Goal: Information Seeking & Learning: Find specific fact

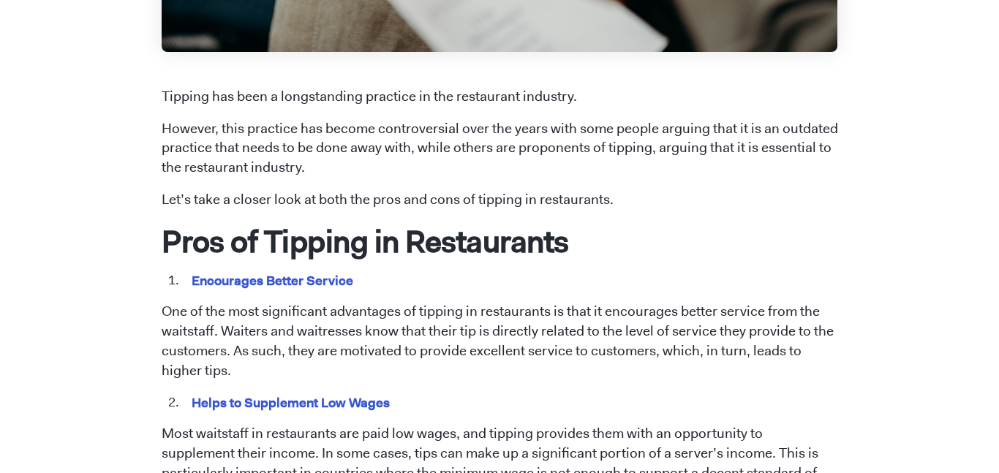
scroll to position [576, 0]
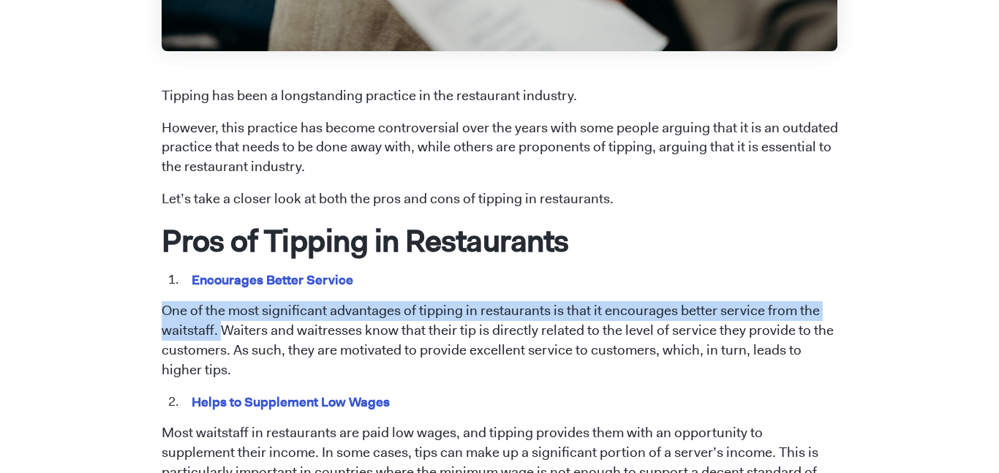
drag, startPoint x: 162, startPoint y: 309, endPoint x: 222, endPoint y: 326, distance: 63.2
click at [222, 326] on p "One of the most significant advantages of tipping in restaurants is that it enc…" at bounding box center [500, 340] width 677 height 79
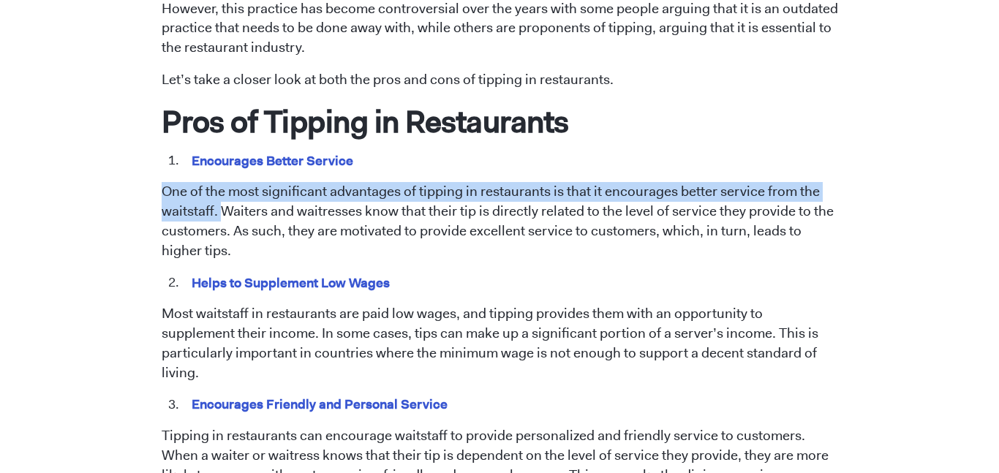
scroll to position [696, 0]
click at [456, 159] on li "Encourages Better Service" at bounding box center [510, 160] width 656 height 19
drag, startPoint x: 159, startPoint y: 189, endPoint x: 222, endPoint y: 214, distance: 68.3
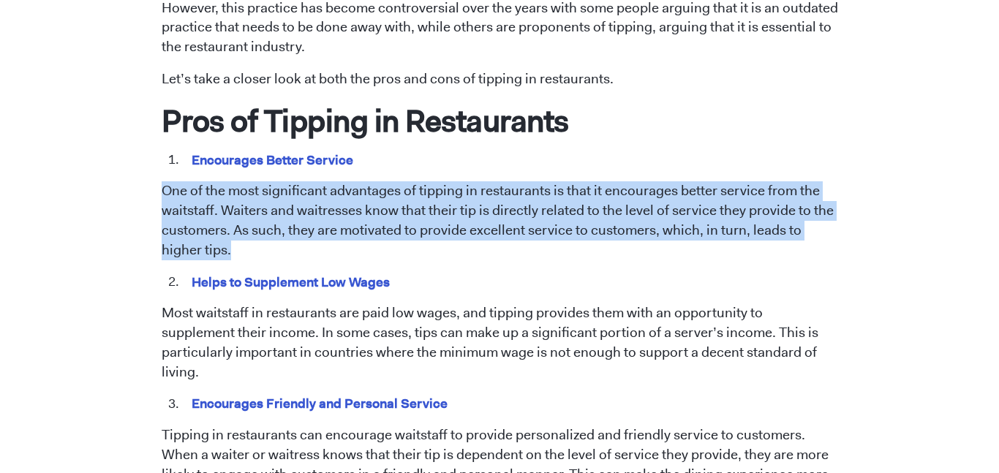
drag, startPoint x: 164, startPoint y: 192, endPoint x: 241, endPoint y: 256, distance: 100.8
click at [241, 256] on p "One of the most significant advantages of tipping in restaurants is that it enc…" at bounding box center [500, 220] width 677 height 79
copy p "One of the most significant advantages of tipping in restaurants is that it enc…"
drag, startPoint x: 159, startPoint y: 190, endPoint x: 229, endPoint y: 254, distance: 94.8
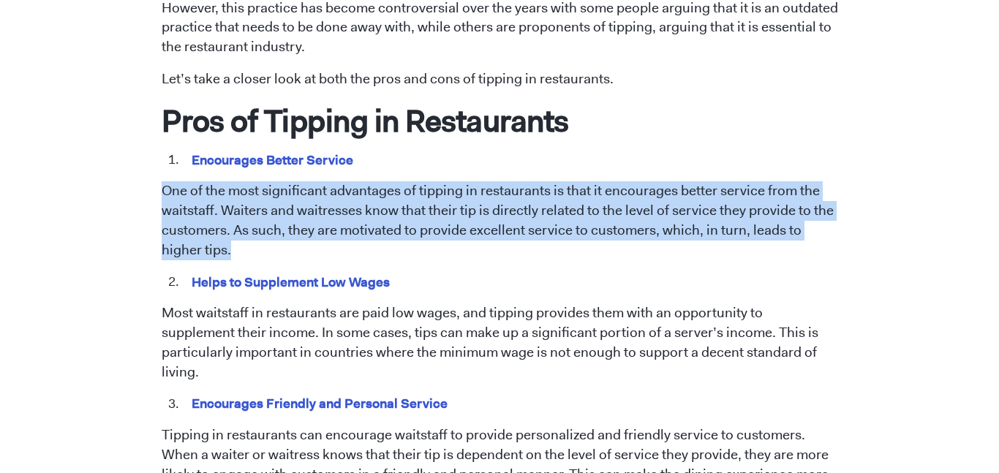
copy p "One of the most significant advantages of tipping in restaurants is that it enc…"
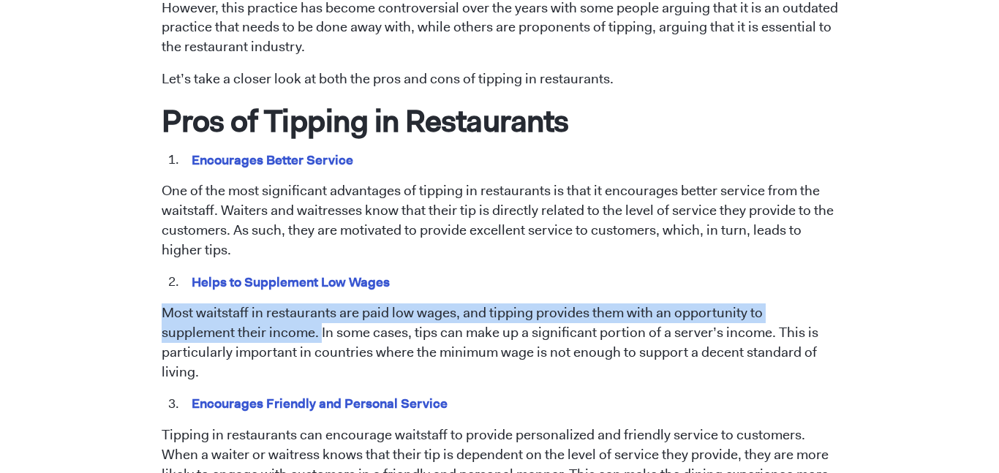
drag, startPoint x: 161, startPoint y: 309, endPoint x: 244, endPoint y: 331, distance: 86.4
click at [244, 331] on p "Most waitstaff in restaurants are paid low wages, and tipping provides them wit…" at bounding box center [500, 343] width 677 height 79
copy p "Most waitstaff in restaurants are paid low wages, and tipping provides them wit…"
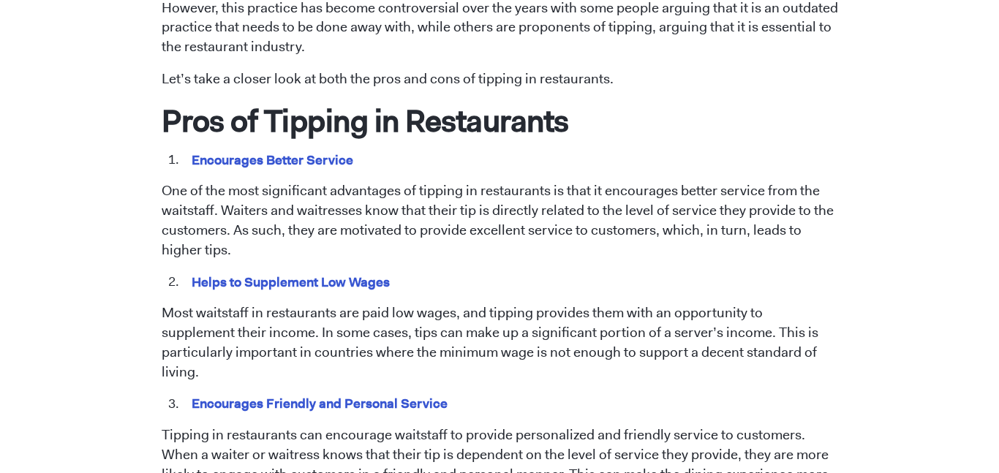
click at [482, 224] on p "One of the most significant advantages of tipping in restaurants is that it enc…" at bounding box center [500, 220] width 677 height 79
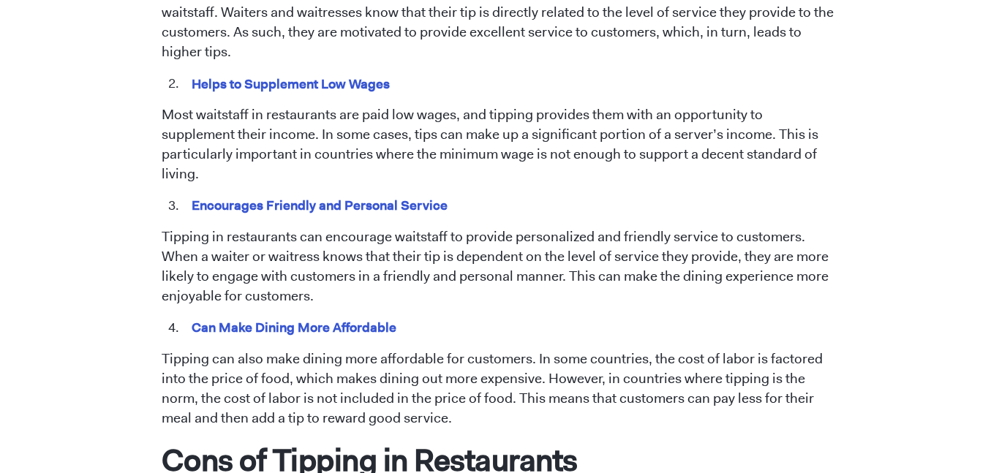
scroll to position [895, 0]
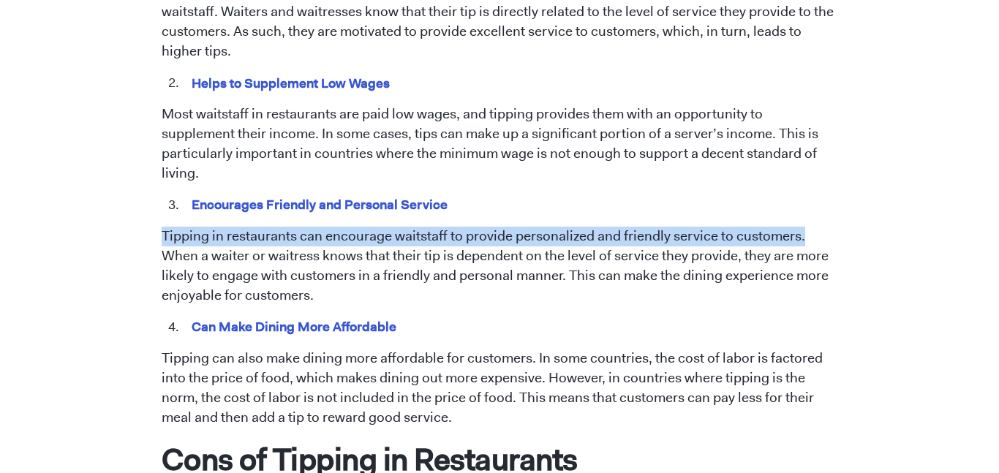
drag, startPoint x: 159, startPoint y: 215, endPoint x: 823, endPoint y: 214, distance: 663.5
click at [823, 214] on div "[DATE] Tipping in Restaurants: Pros and Cons [PERSON_NAME] Tipping has been a l…" at bounding box center [500, 351] width 834 height 2268
copy p "Tipping in restaurants can encourage waitstaff to provide personalized and frie…"
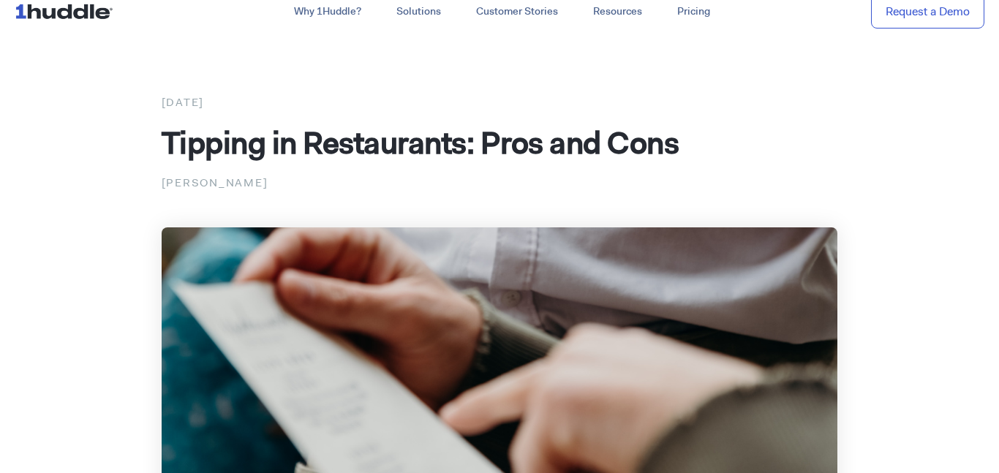
scroll to position [0, 0]
